Goal: Task Accomplishment & Management: Manage account settings

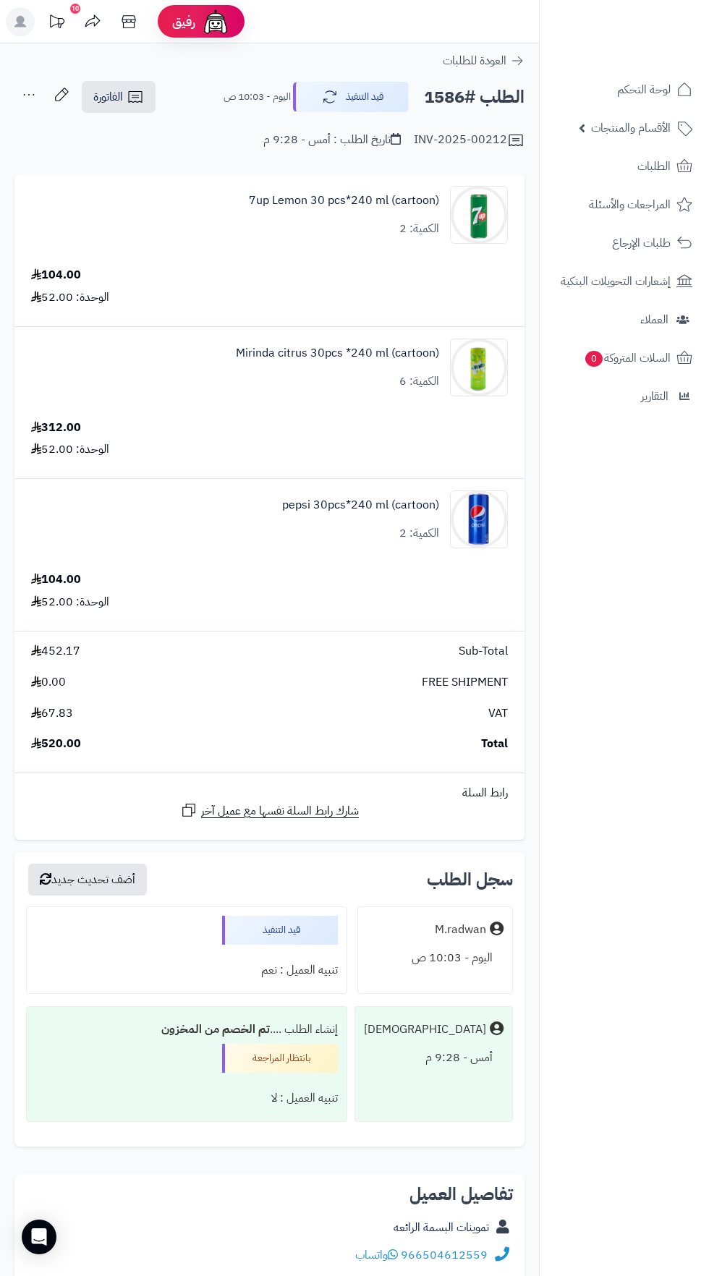
scroll to position [14, 0]
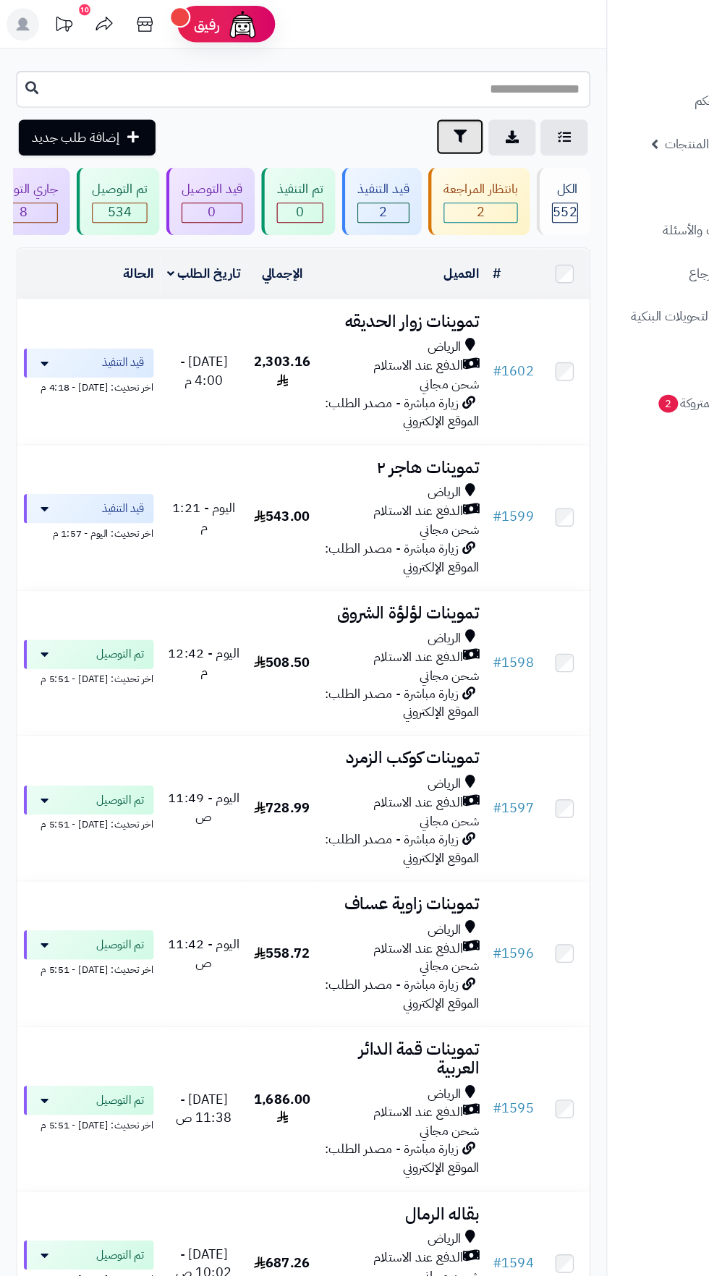
click at [408, 121] on icon "button" at bounding box center [409, 121] width 12 height 12
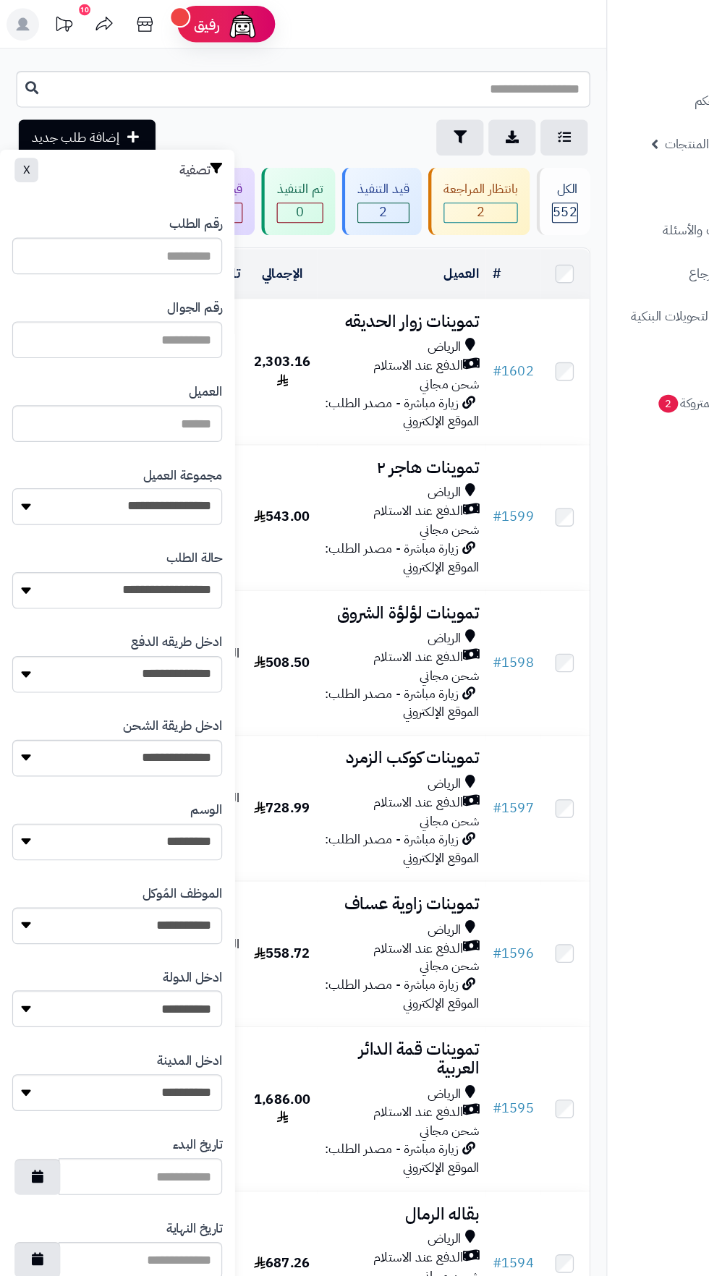
click at [161, 443] on select "**********" at bounding box center [104, 450] width 187 height 33
select select "*"
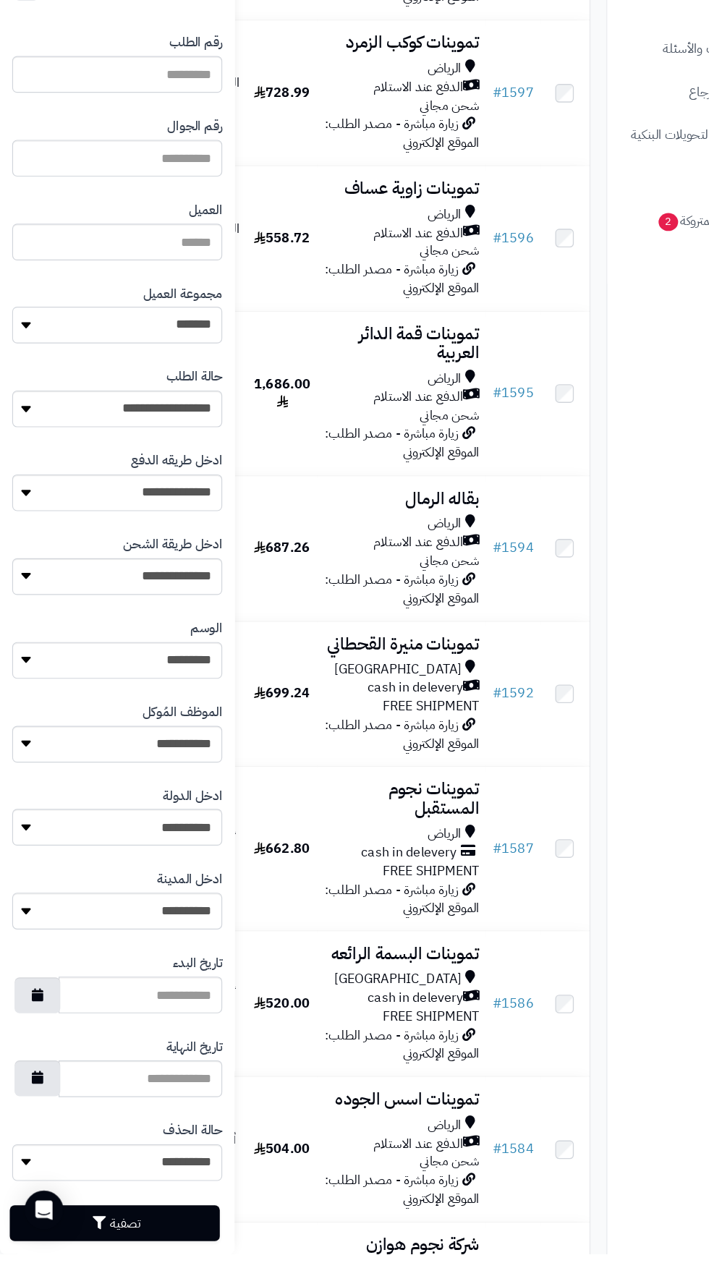
scroll to position [482, 0]
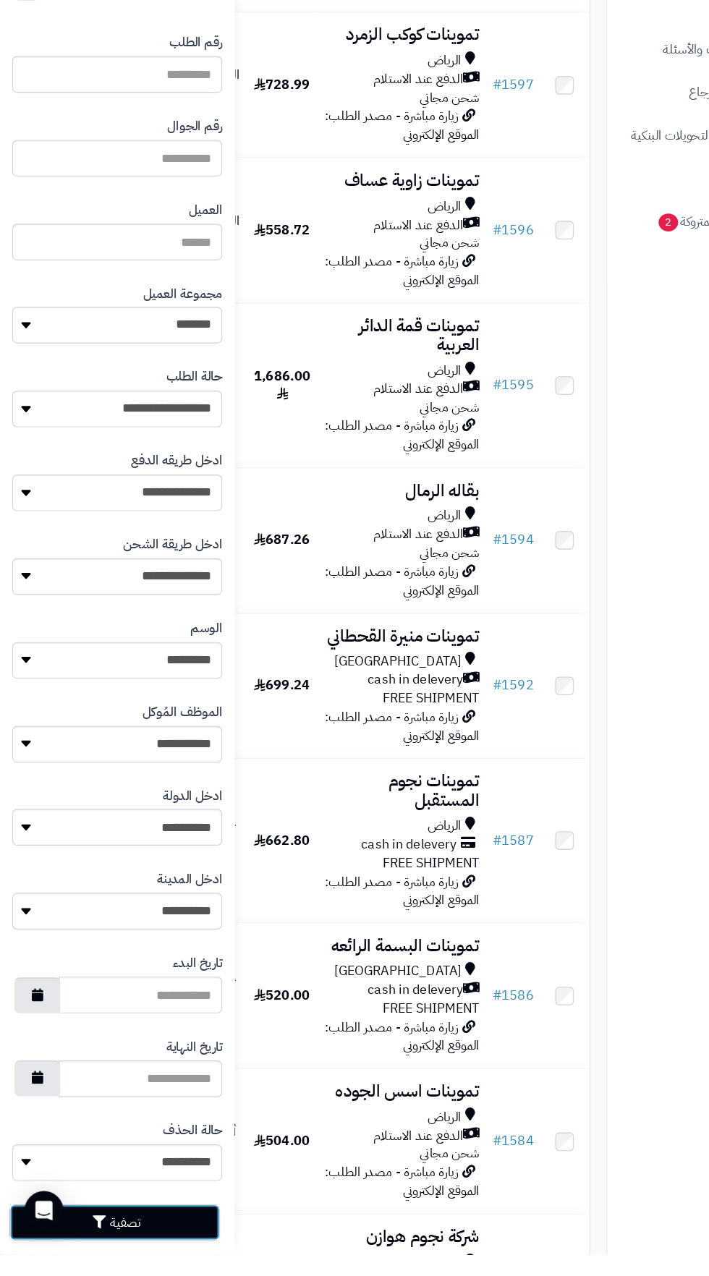
click at [120, 1245] on button "تصفية" at bounding box center [102, 1248] width 187 height 32
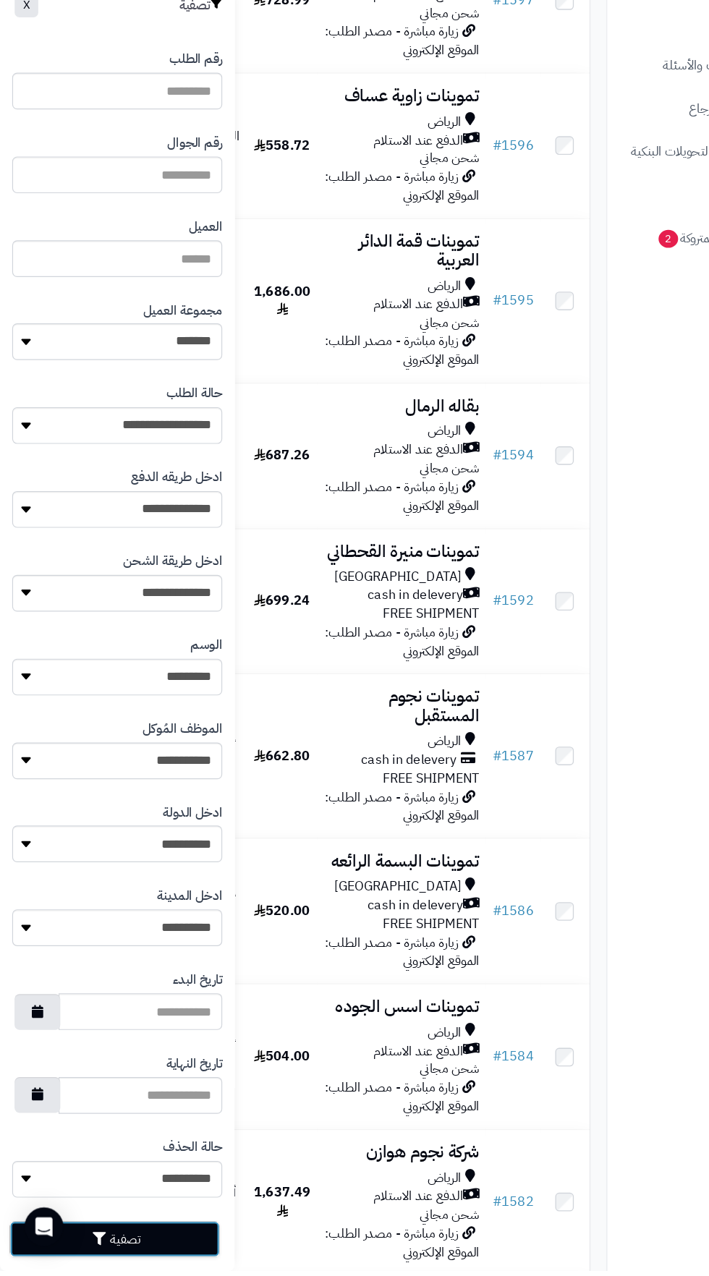
scroll to position [602, 0]
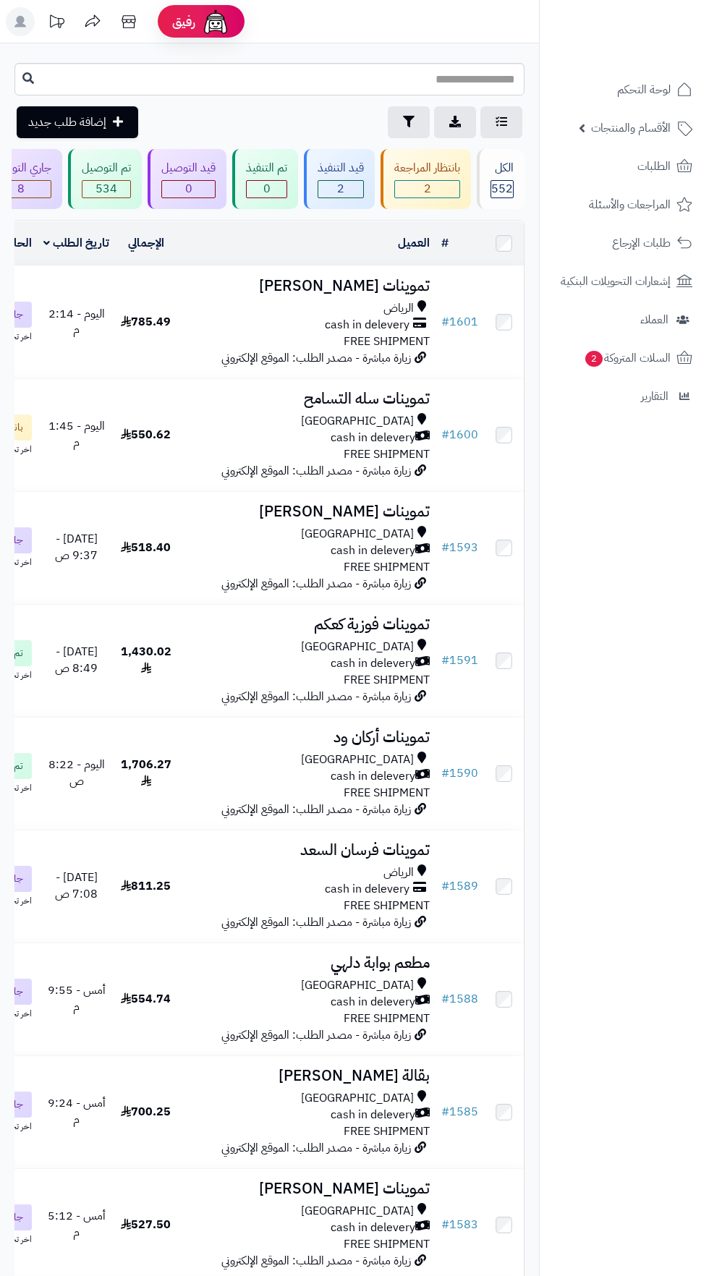
scroll to position [0, -82]
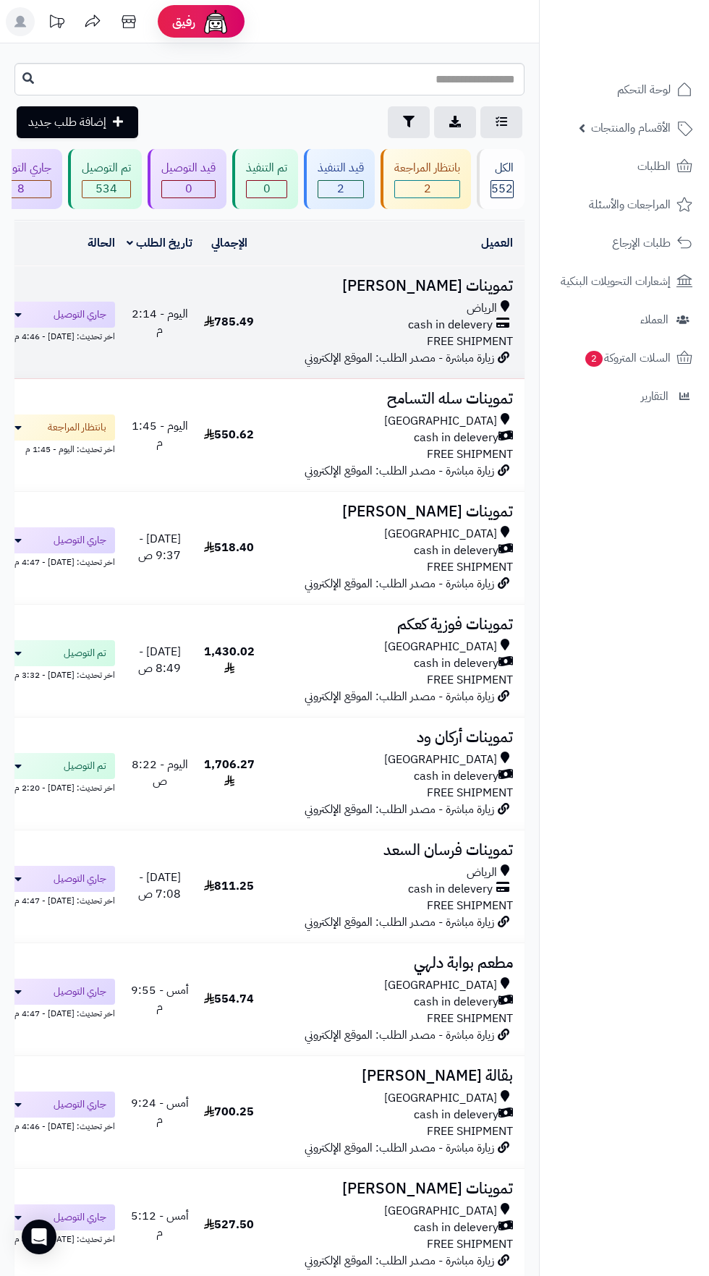
click at [427, 321] on span "cash in delevery" at bounding box center [450, 325] width 85 height 17
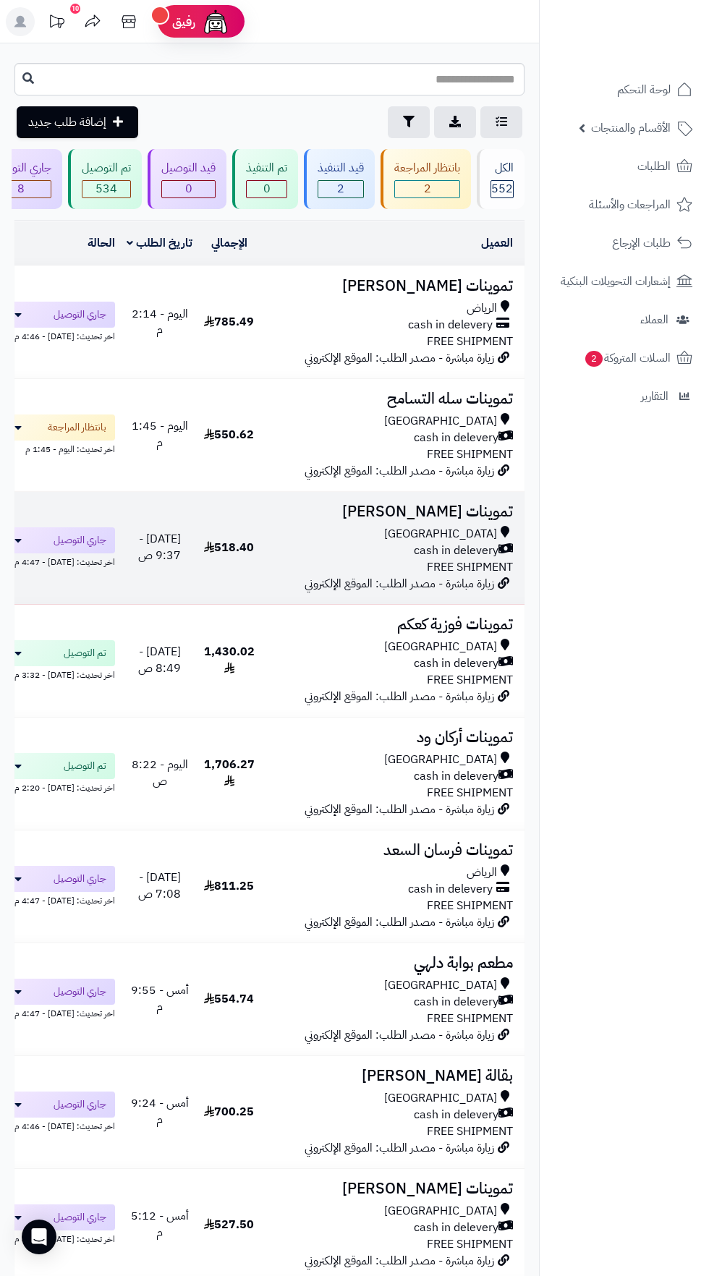
click at [461, 552] on span "cash in delevery" at bounding box center [456, 550] width 85 height 17
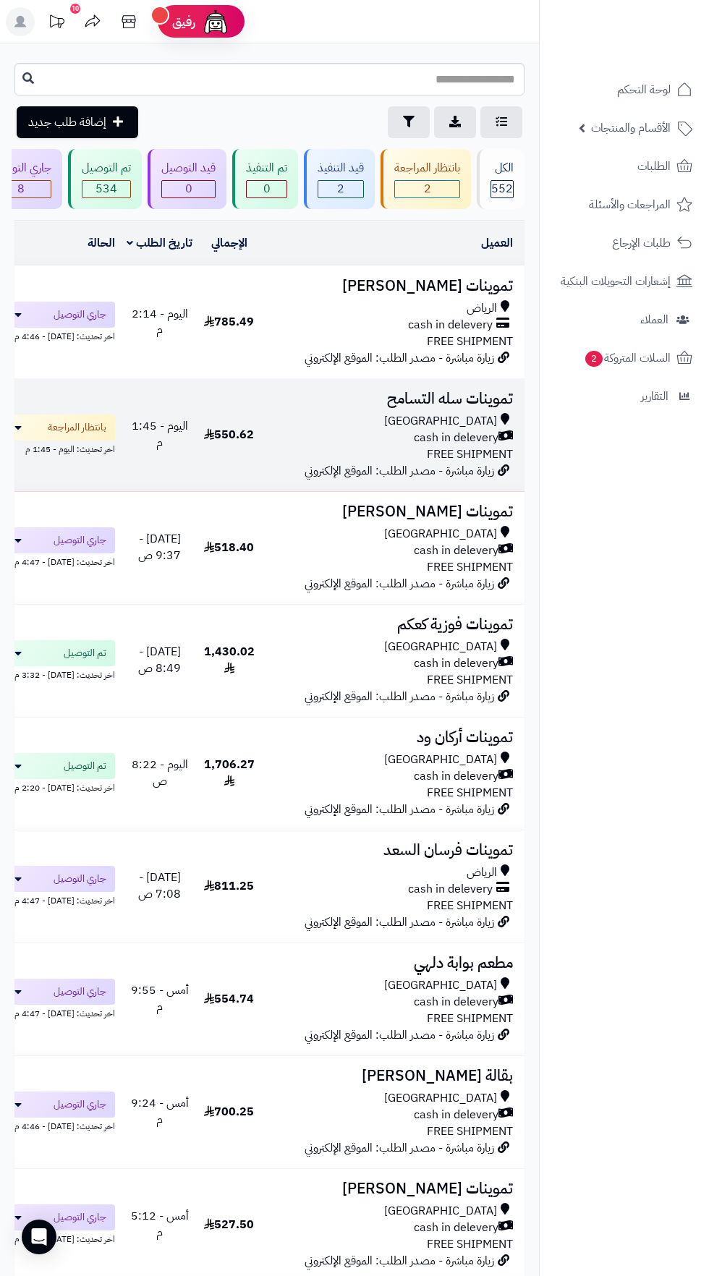
click at [441, 421] on div "Riyadh" at bounding box center [389, 421] width 247 height 17
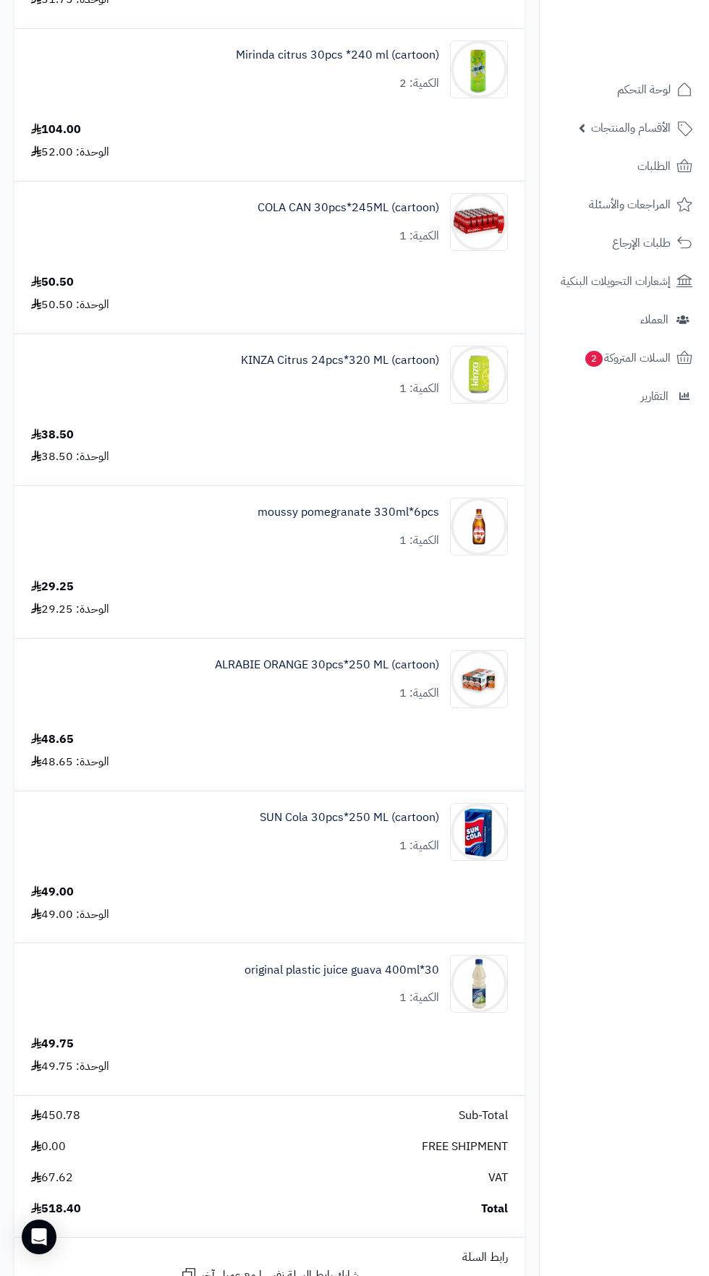
scroll to position [451, 0]
